Goal: Use online tool/utility

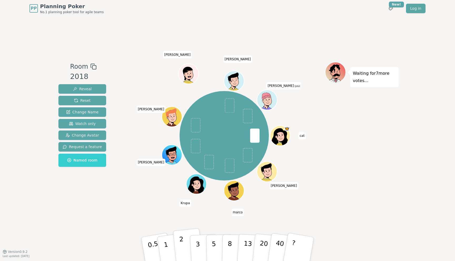
click at [181, 250] on p "2" at bounding box center [182, 250] width 7 height 29
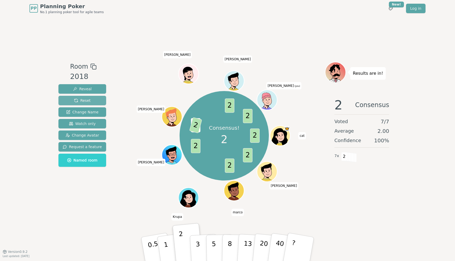
click at [76, 99] on span "Reset" at bounding box center [82, 100] width 17 height 5
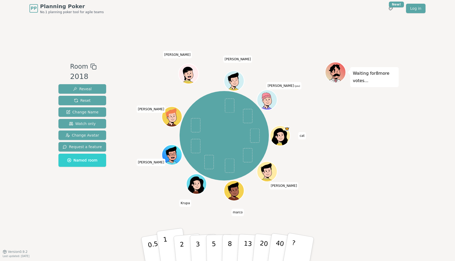
click at [170, 239] on button "1" at bounding box center [171, 249] width 31 height 43
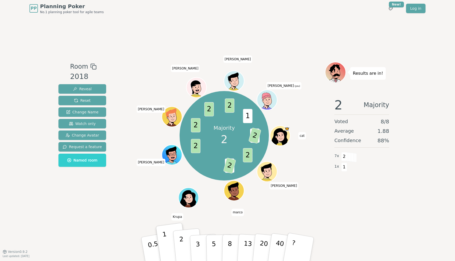
click at [184, 241] on button "2" at bounding box center [188, 250] width 30 height 42
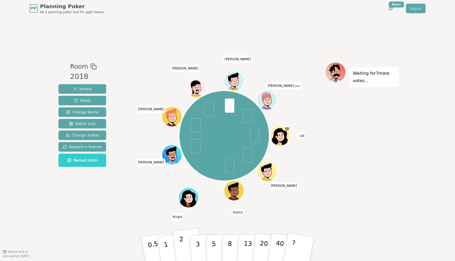
click at [181, 248] on p "2" at bounding box center [182, 250] width 7 height 29
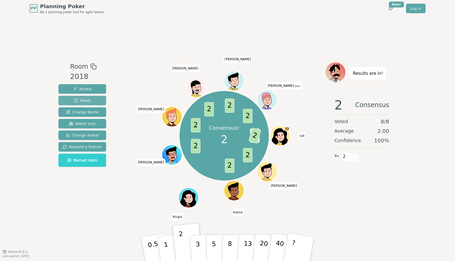
click at [77, 99] on span "Reset" at bounding box center [82, 100] width 17 height 5
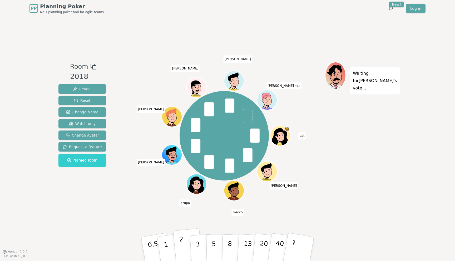
click at [182, 241] on p "2" at bounding box center [182, 250] width 7 height 29
click at [167, 244] on button "1" at bounding box center [171, 249] width 31 height 43
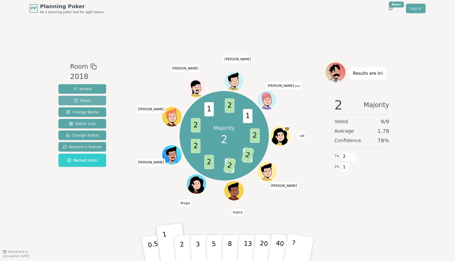
click at [91, 97] on button "Reset" at bounding box center [82, 100] width 48 height 9
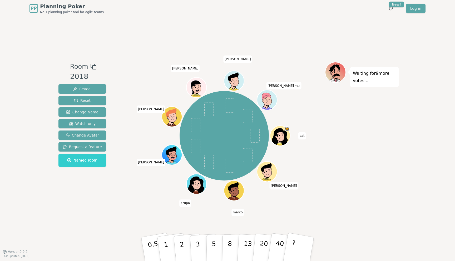
click at [35, 110] on div "PP Planning Poker No.1 planning poker tool for agile teams Toggle theme New! Lo…" at bounding box center [227, 130] width 455 height 261
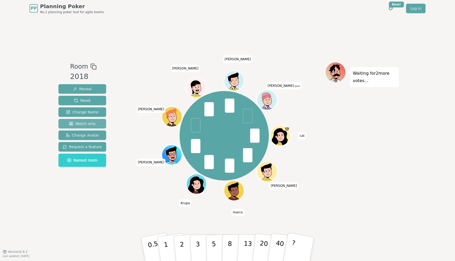
click at [75, 127] on button "Watch only" at bounding box center [82, 123] width 48 height 9
